Goal: Task Accomplishment & Management: Use online tool/utility

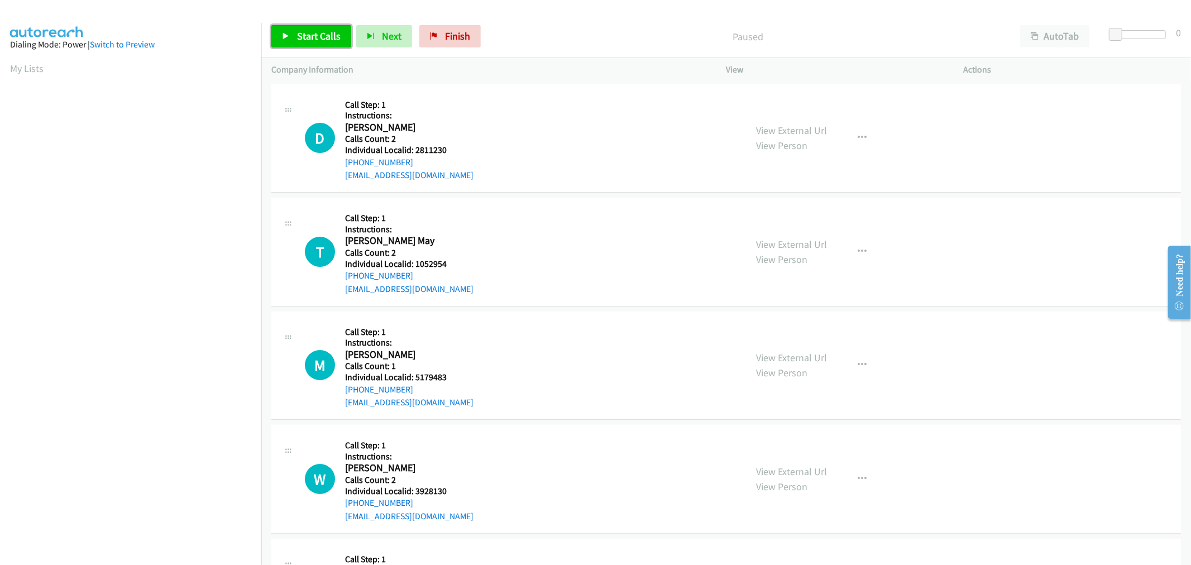
click at [328, 44] on link "Start Calls" at bounding box center [311, 36] width 80 height 22
click at [304, 41] on span "Pause" at bounding box center [309, 36] width 25 height 13
click at [304, 41] on span "Start Calls" at bounding box center [319, 36] width 44 height 13
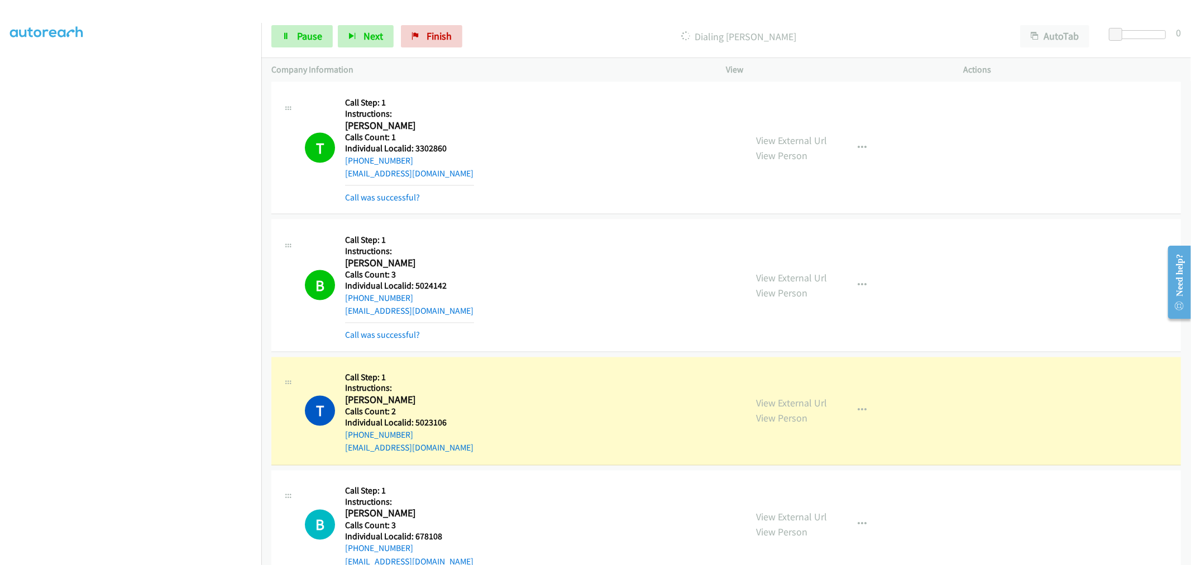
scroll to position [1535, 0]
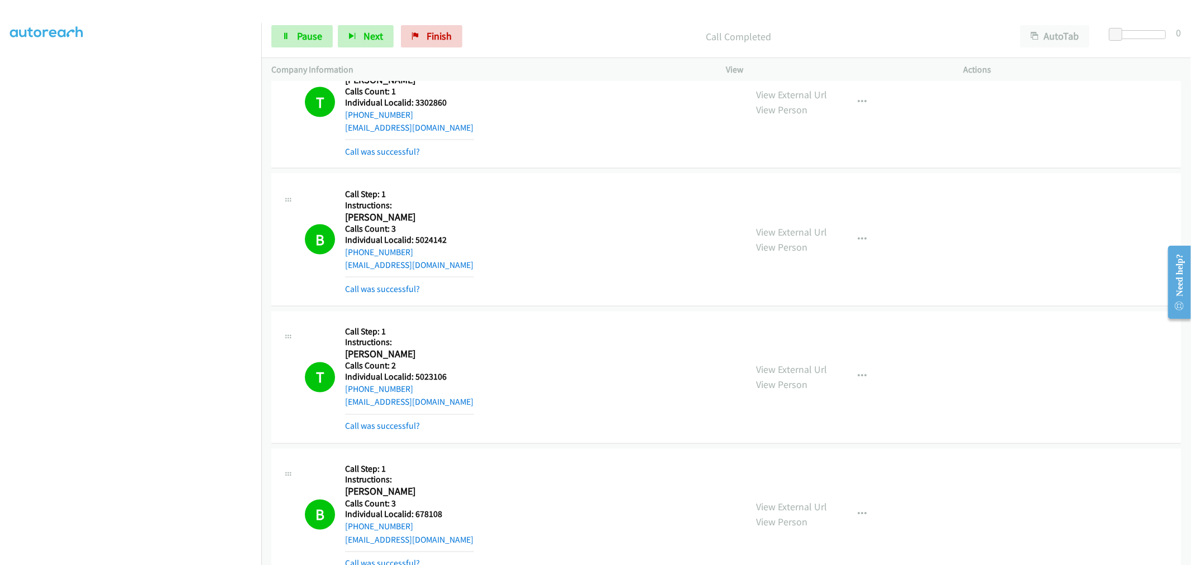
click at [266, 198] on td "B Callback Scheduled Call Step: 1 Instructions: [PERSON_NAME] America/New_York …" at bounding box center [726, 239] width 930 height 137
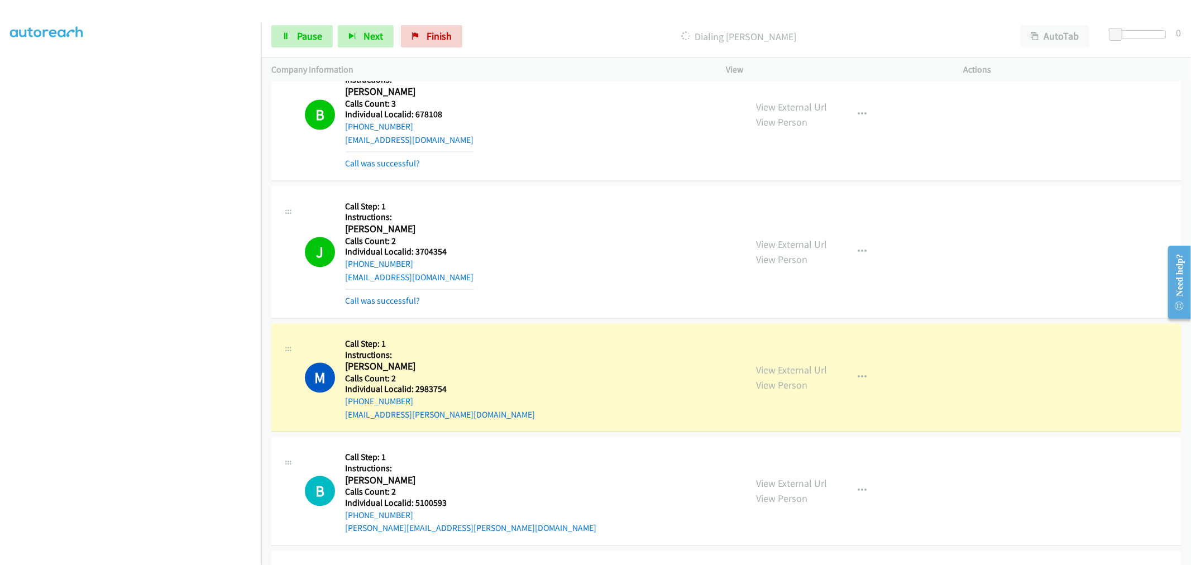
scroll to position [1985, 0]
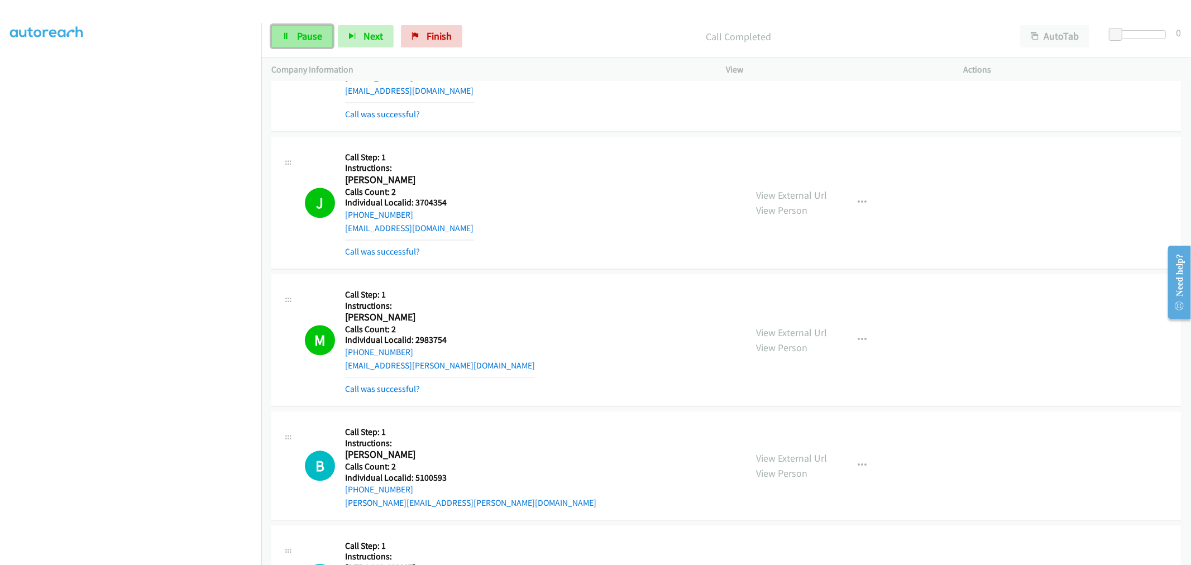
click at [295, 34] on link "Pause" at bounding box center [301, 36] width 61 height 22
click at [295, 34] on link "Start Calls" at bounding box center [311, 36] width 80 height 22
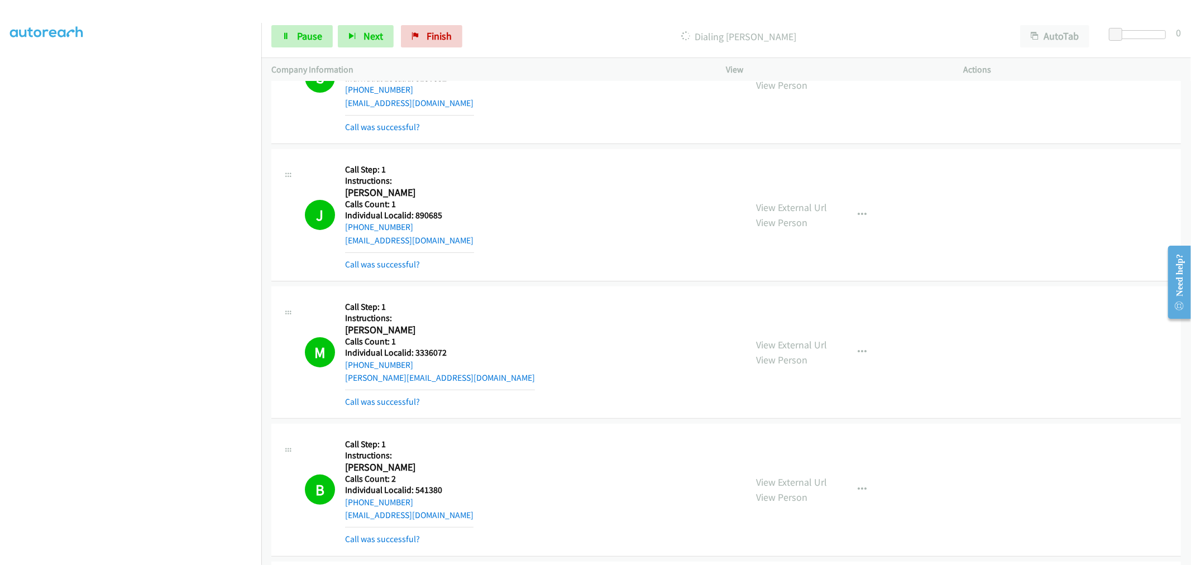
scroll to position [62, 0]
click at [300, 42] on span "Pause" at bounding box center [309, 36] width 25 height 13
